Goal: Find specific page/section: Find specific page/section

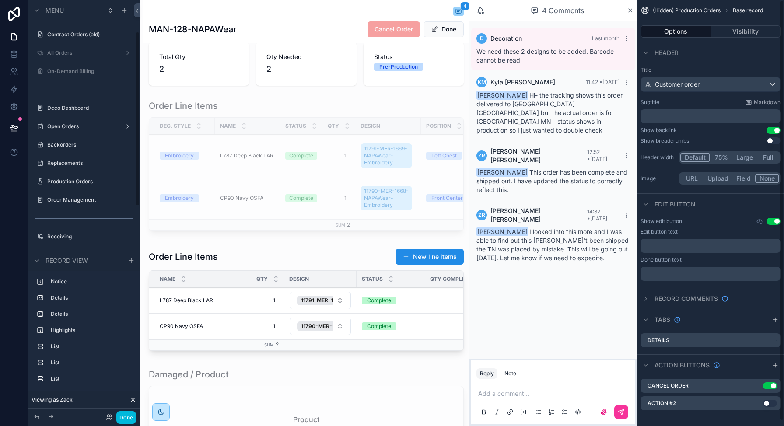
scroll to position [75, 0]
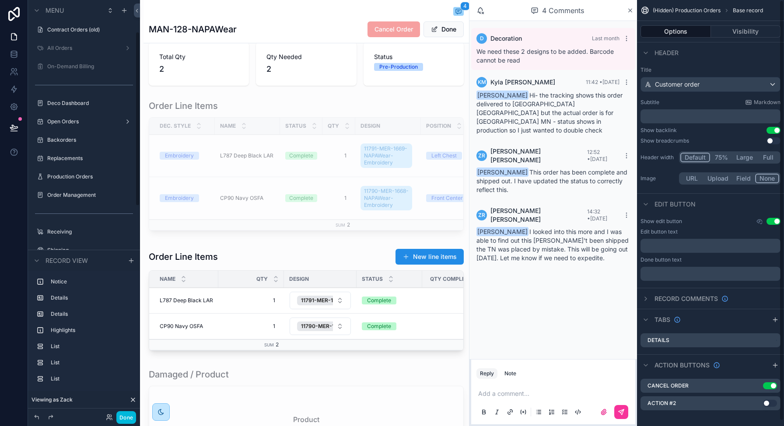
click at [76, 180] on label "Production Orders" at bounding box center [88, 176] width 82 height 7
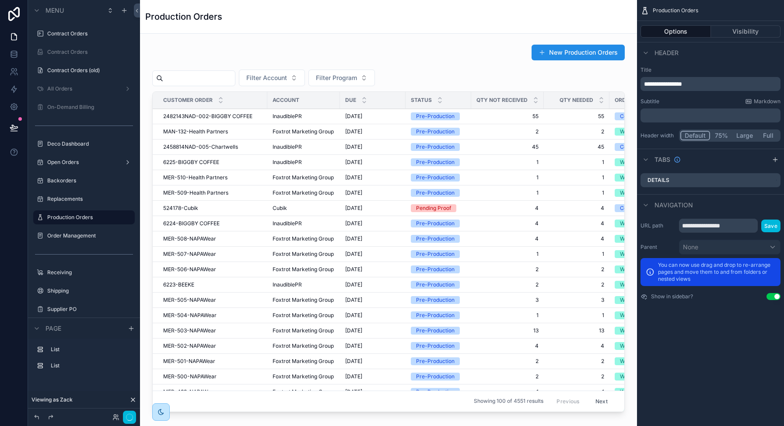
click at [196, 73] on div "scrollable content" at bounding box center [388, 230] width 483 height 379
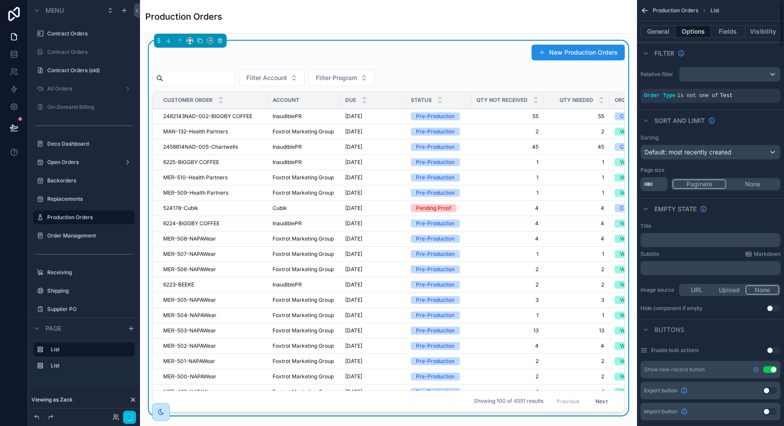
click at [189, 80] on input "scrollable content" at bounding box center [199, 78] width 72 height 12
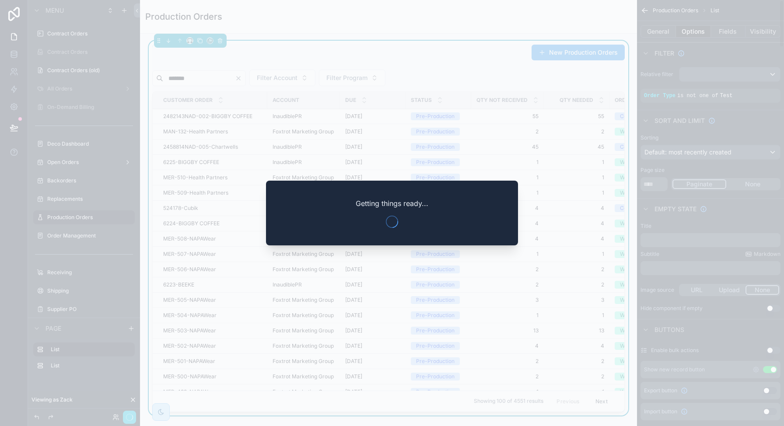
type input "*******"
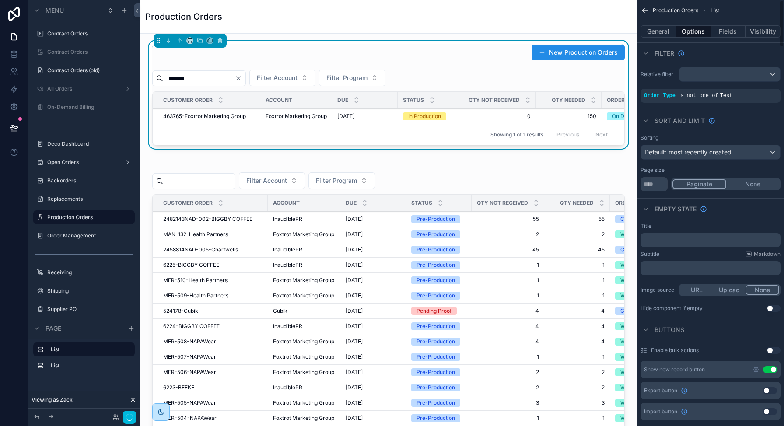
click at [214, 117] on span "463765-Foxtrot Marketing Group" at bounding box center [204, 116] width 83 height 7
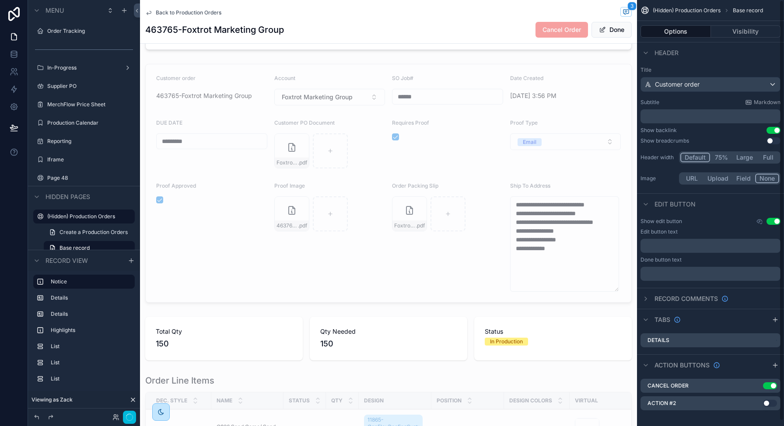
scroll to position [388, 0]
click at [165, 33] on h1 "463765-Foxtrot Marketing Group" at bounding box center [214, 30] width 139 height 12
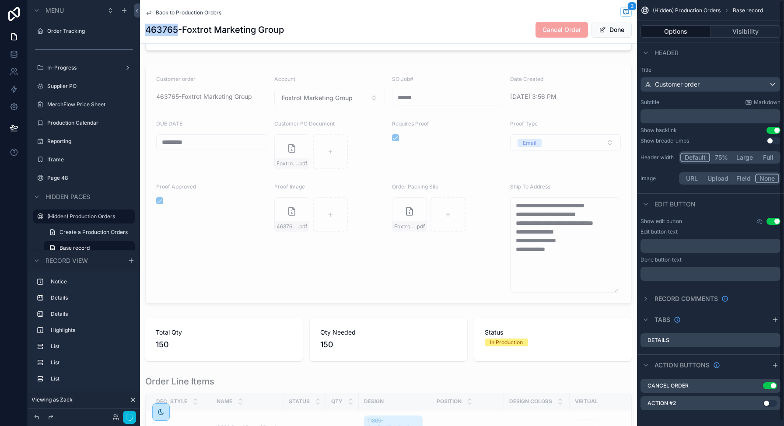
copy h1 "463765"
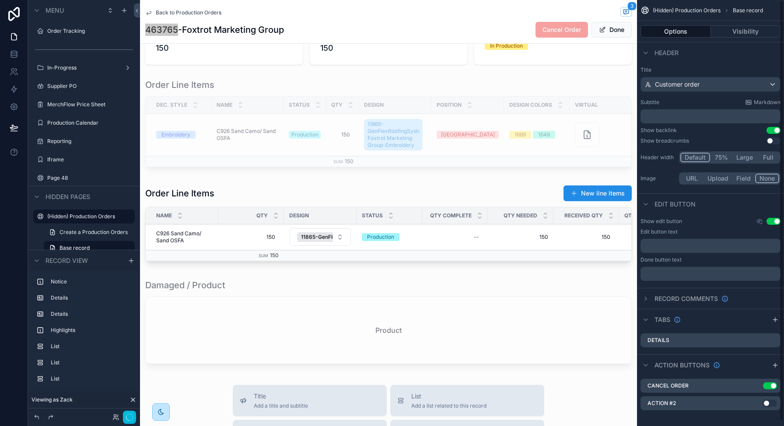
scroll to position [687, 0]
